Goal: Task Accomplishment & Management: Manage account settings

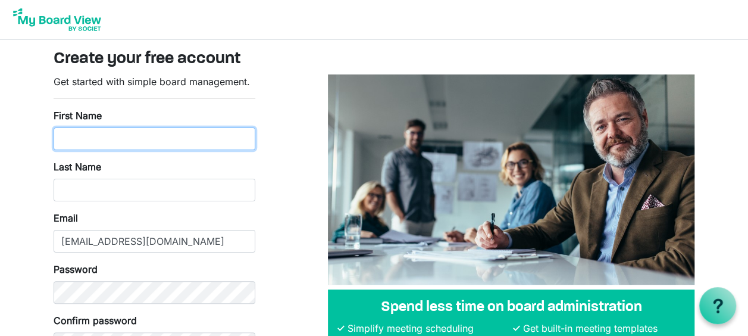
click at [92, 140] on input "First Name" at bounding box center [155, 138] width 202 height 23
type input "Lia"
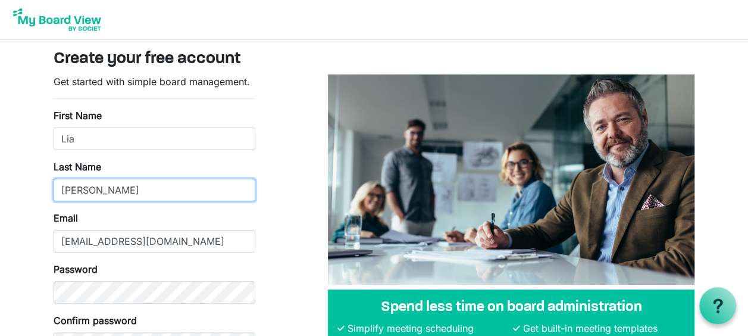
type input "Easler"
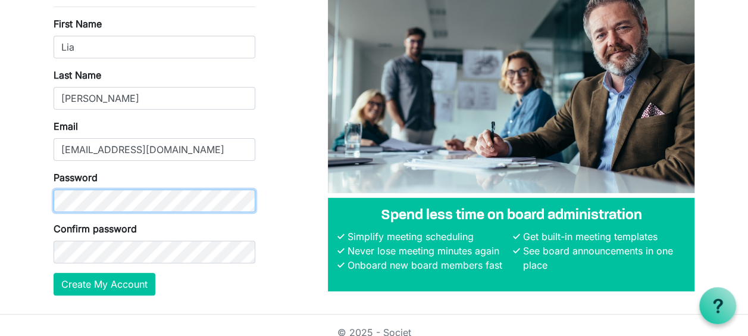
scroll to position [105, 0]
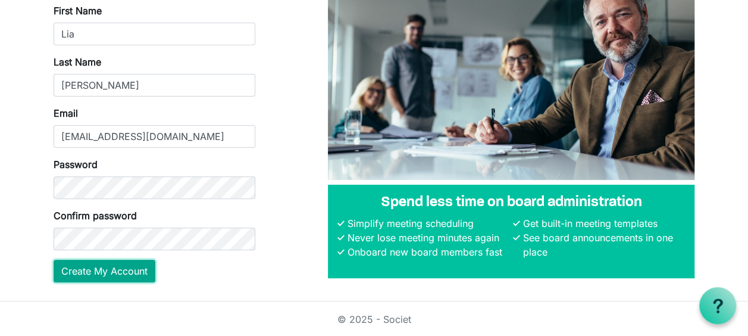
click at [99, 266] on button "Create My Account" at bounding box center [105, 271] width 102 height 23
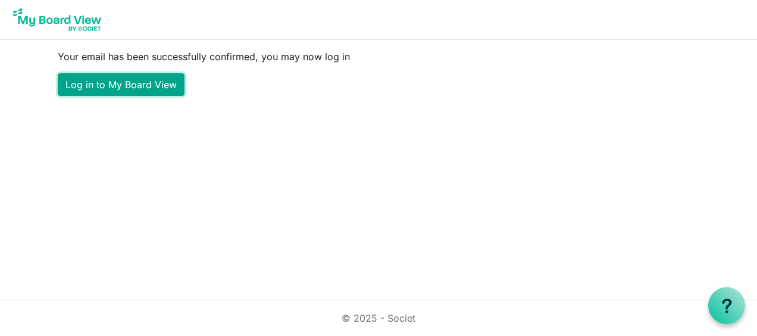
click at [118, 77] on link "Log in to My Board View" at bounding box center [121, 84] width 127 height 23
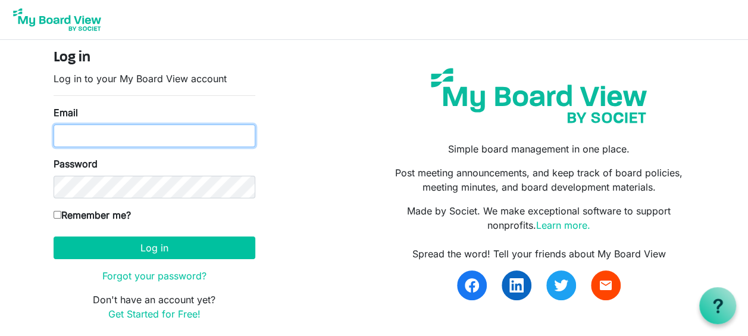
click at [100, 139] on input "Email" at bounding box center [155, 135] width 202 height 23
type input "easlerl@nationwide.com"
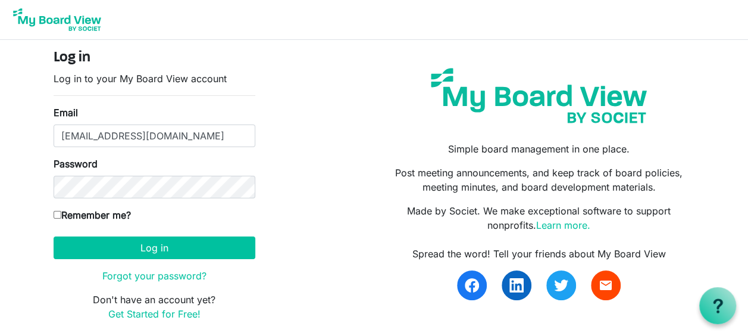
click at [60, 214] on input "Remember me?" at bounding box center [58, 215] width 8 height 8
checkbox input "true"
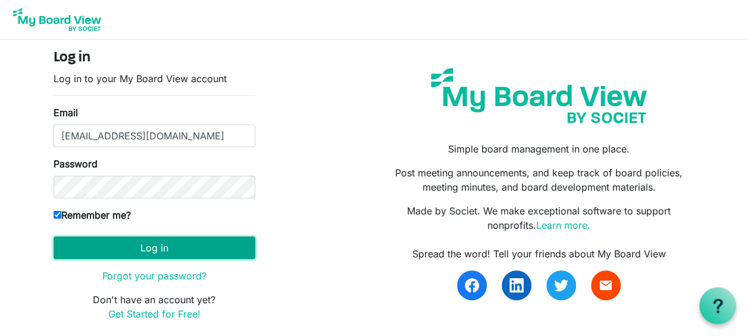
click at [152, 249] on button "Log in" at bounding box center [155, 247] width 202 height 23
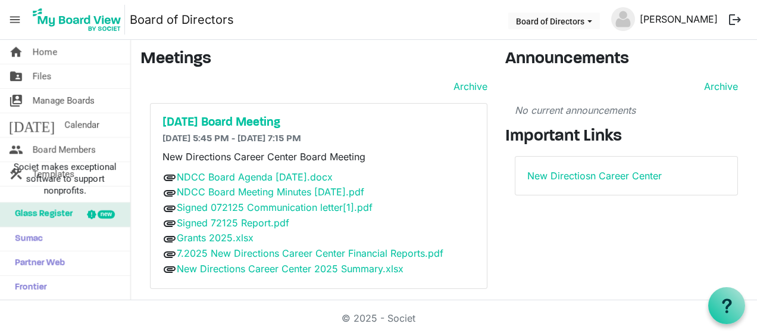
click at [704, 15] on link "[PERSON_NAME]" at bounding box center [679, 19] width 88 height 24
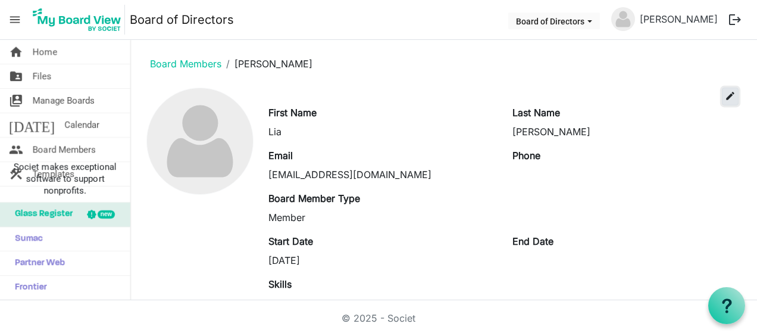
click at [725, 99] on span "edit" at bounding box center [730, 96] width 11 height 11
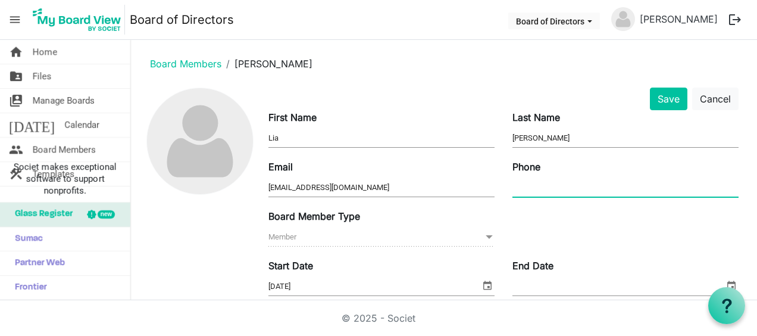
click at [569, 189] on input "Phone" at bounding box center [626, 188] width 226 height 18
type input "(216) 256-6290"
click at [665, 98] on button "Save" at bounding box center [669, 99] width 38 height 23
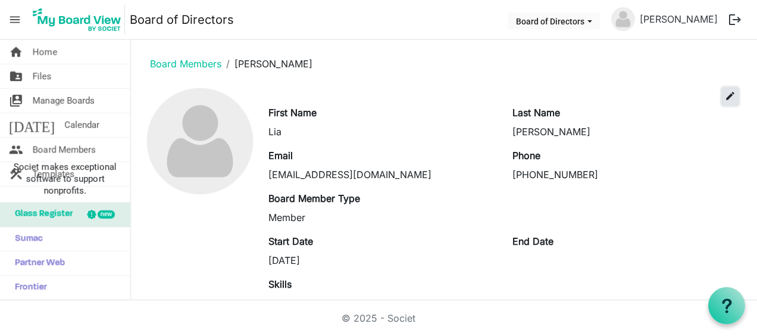
click at [725, 96] on span "edit" at bounding box center [730, 96] width 11 height 11
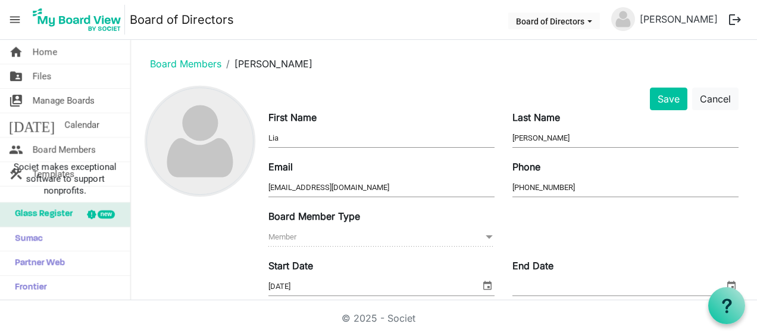
click at [202, 152] on img at bounding box center [200, 141] width 106 height 106
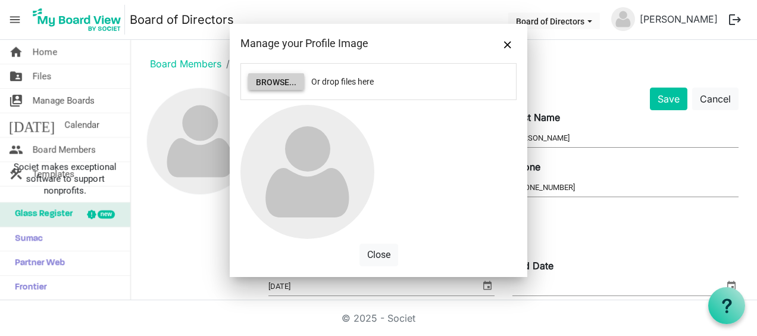
click at [273, 80] on button "Browse..." at bounding box center [276, 81] width 56 height 17
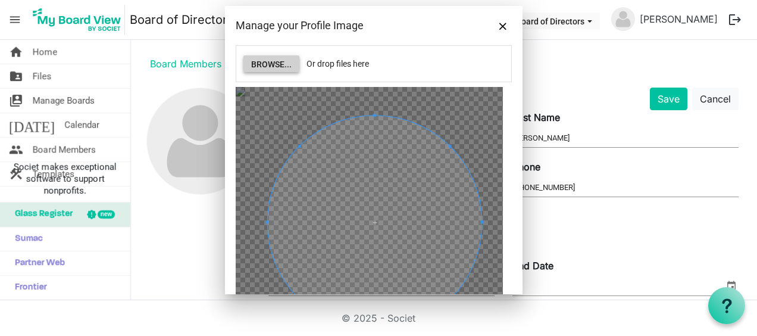
click at [447, 185] on span at bounding box center [375, 223] width 214 height 214
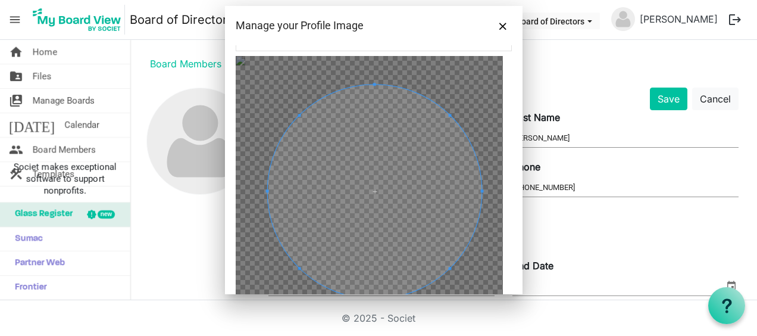
scroll to position [35, 0]
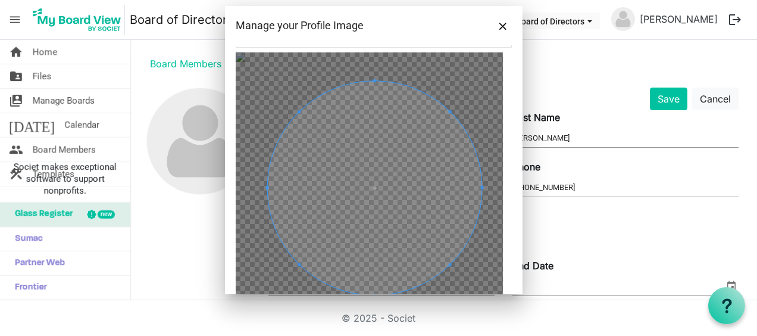
click at [398, 186] on span at bounding box center [375, 188] width 214 height 214
click at [403, 186] on span at bounding box center [379, 187] width 214 height 214
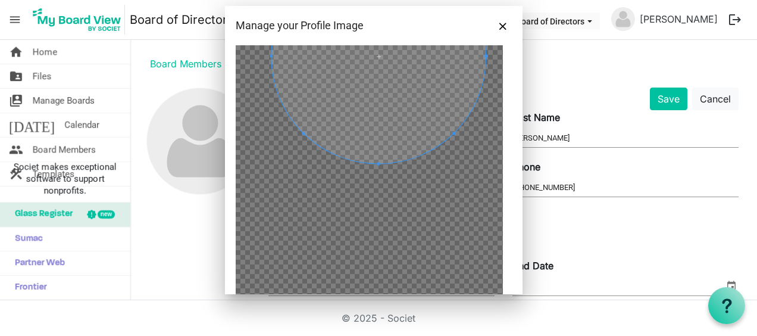
scroll to position [230, 0]
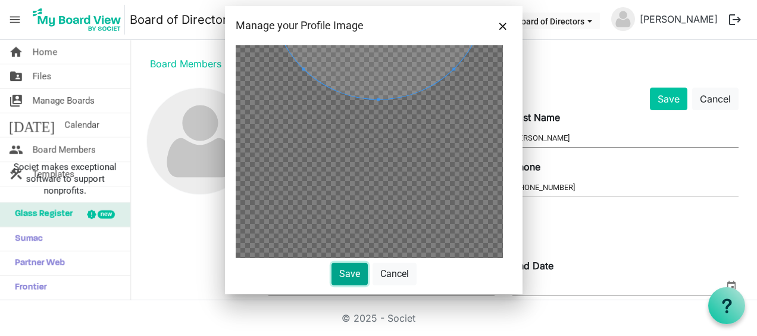
click at [342, 275] on button "Save" at bounding box center [350, 274] width 36 height 23
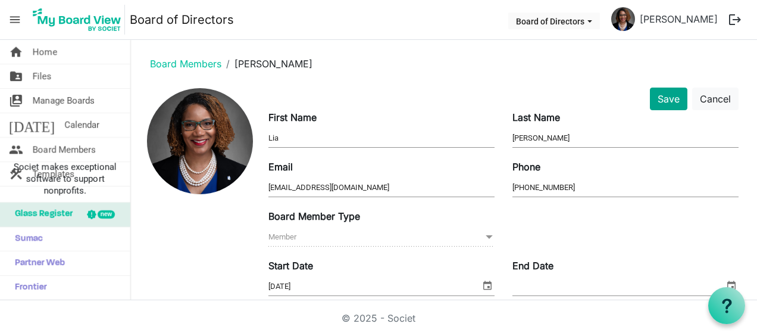
click at [656, 100] on button "Save" at bounding box center [669, 99] width 38 height 23
click at [657, 103] on button "Save" at bounding box center [669, 99] width 38 height 23
click at [655, 96] on button "Save" at bounding box center [669, 99] width 38 height 23
click at [654, 93] on button "Save" at bounding box center [669, 99] width 38 height 23
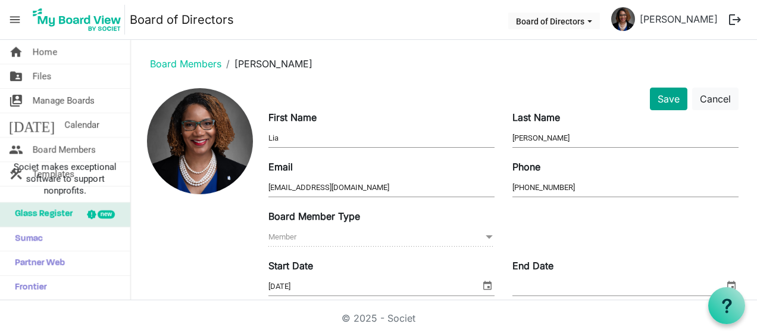
click at [654, 100] on button "Save" at bounding box center [669, 99] width 38 height 23
click at [39, 52] on span "Home" at bounding box center [45, 52] width 24 height 24
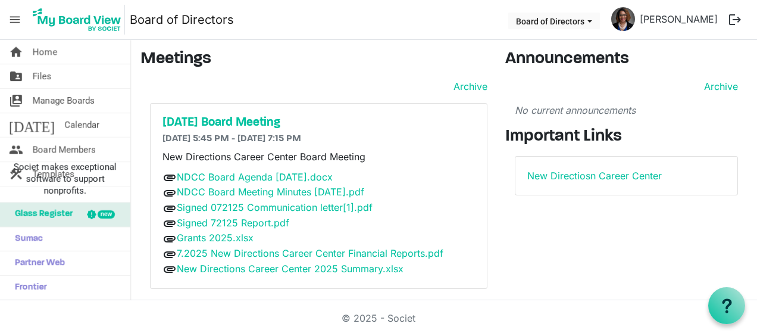
click at [732, 23] on button "logout" at bounding box center [735, 19] width 25 height 25
